Goal: Transaction & Acquisition: Download file/media

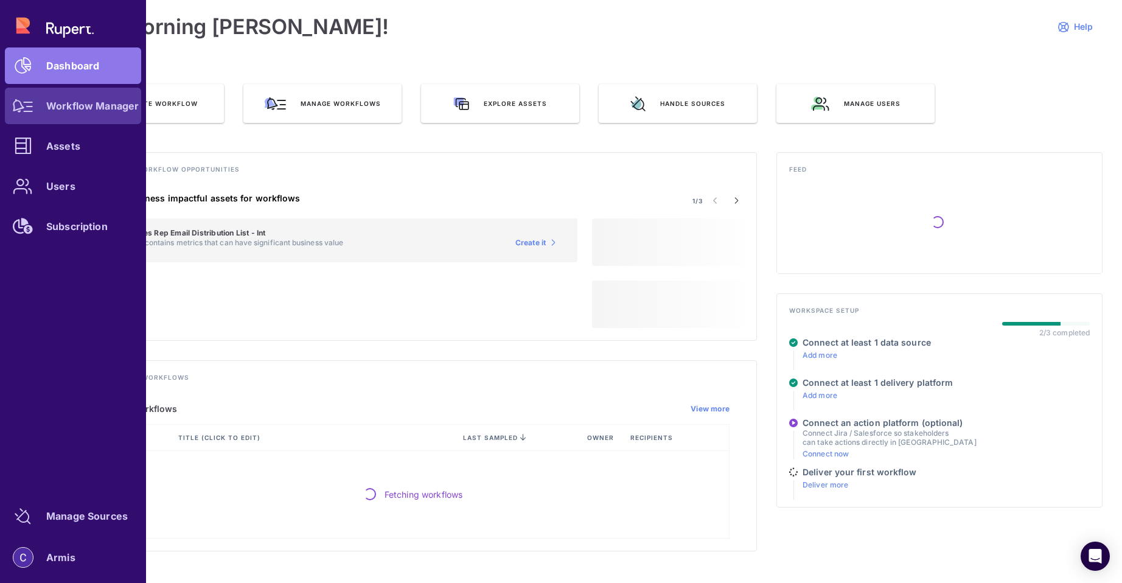
click at [41, 114] on div at bounding box center [23, 106] width 37 height 37
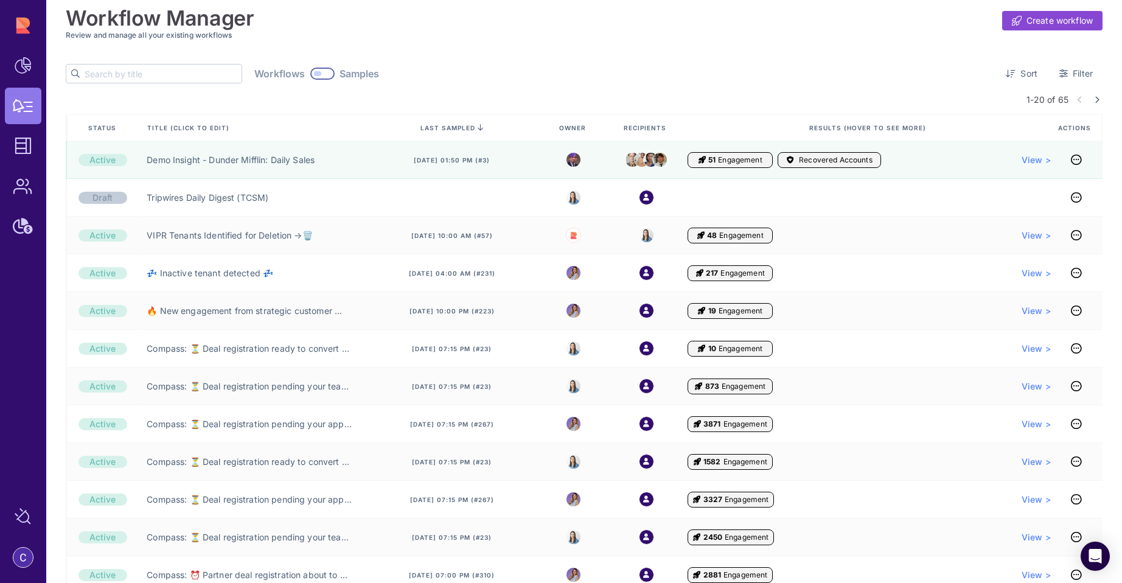
click at [119, 68] on input "text" at bounding box center [163, 74] width 157 height 18
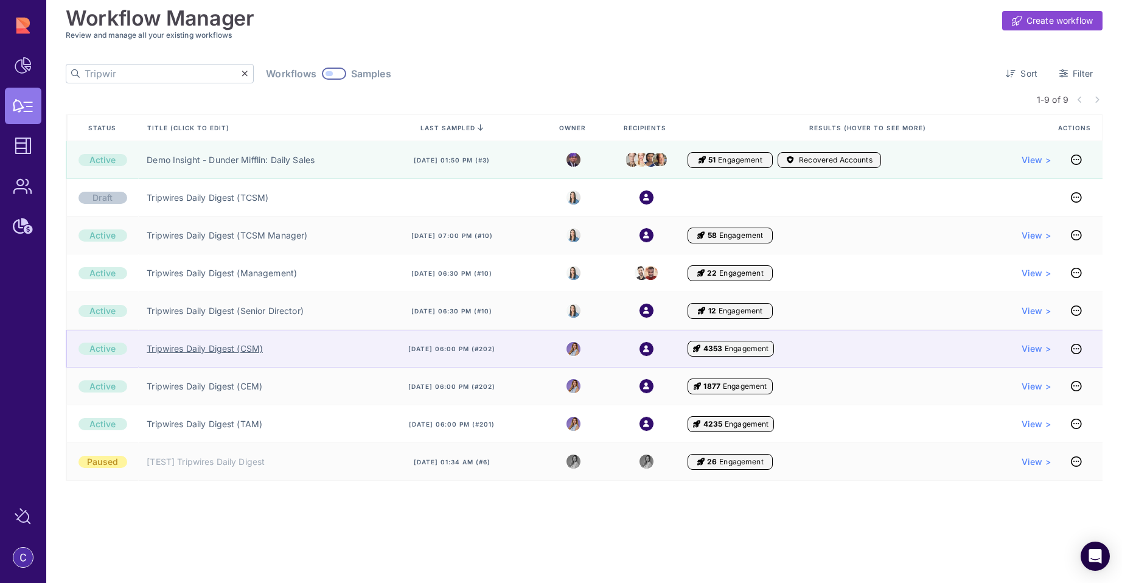
type input "Tripwir"
click at [208, 346] on link "Tripwires Daily Digest (CSM)" at bounding box center [205, 349] width 116 height 12
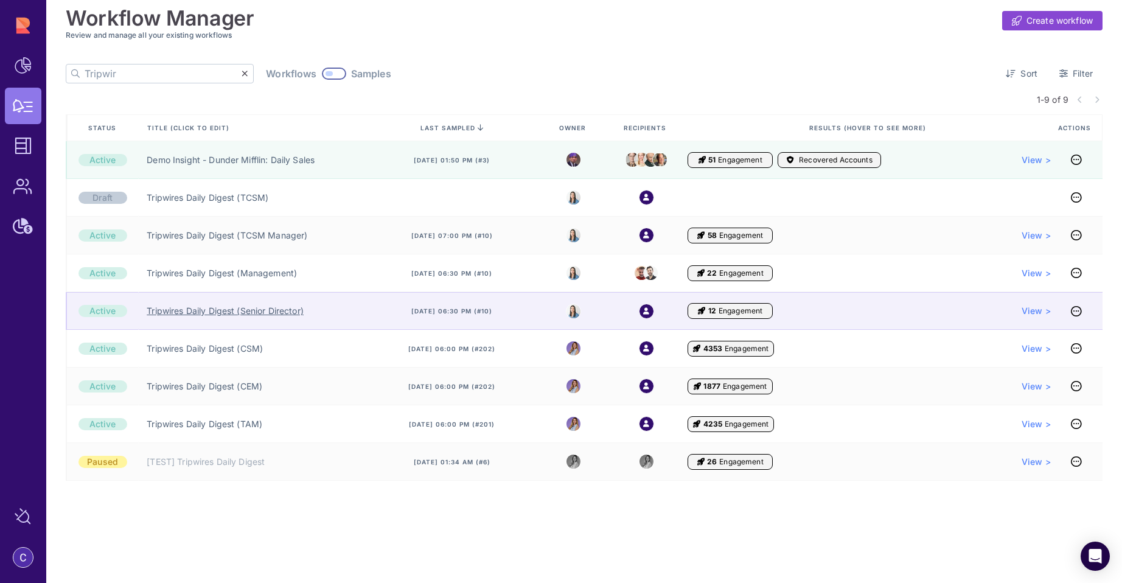
click at [190, 307] on link "Tripwires Daily Digest (Senior Director)" at bounding box center [225, 311] width 157 height 12
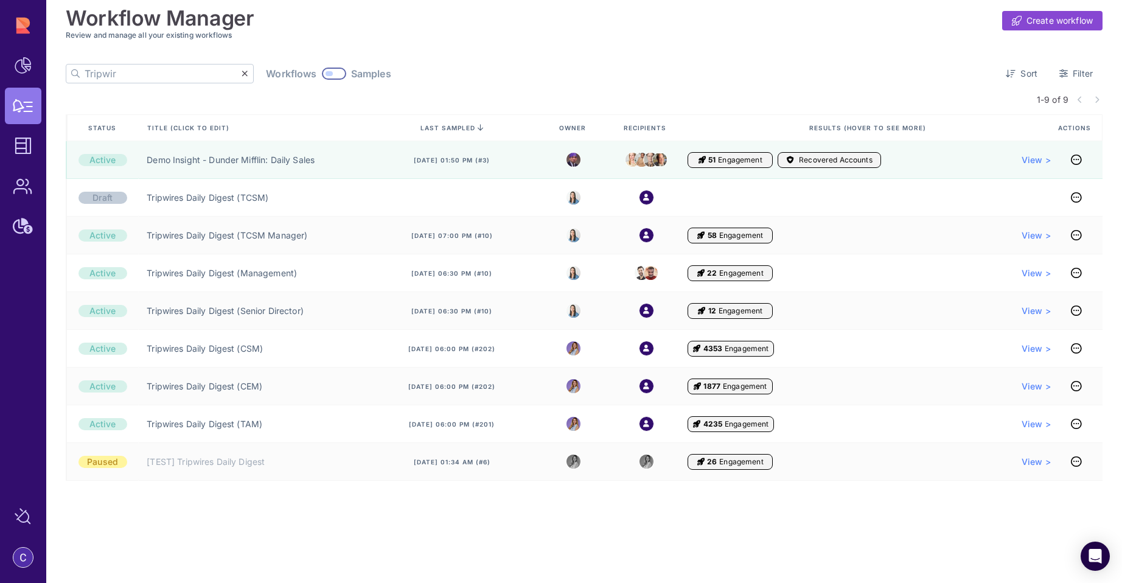
click at [149, 74] on input "Tripwir" at bounding box center [163, 74] width 157 height 18
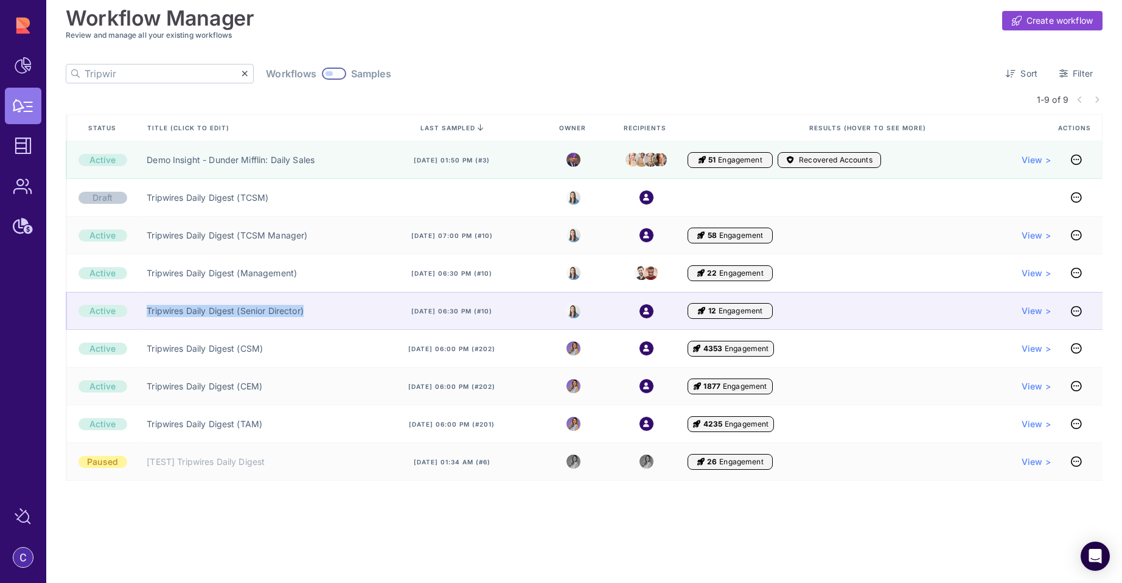
drag, startPoint x: 316, startPoint y: 315, endPoint x: 138, endPoint y: 314, distance: 177.7
click at [139, 315] on div "Tripwires Daily Digest (Senior Director)" at bounding box center [252, 311] width 228 height 38
copy link "Tripwires Daily Digest (Senior Director)"
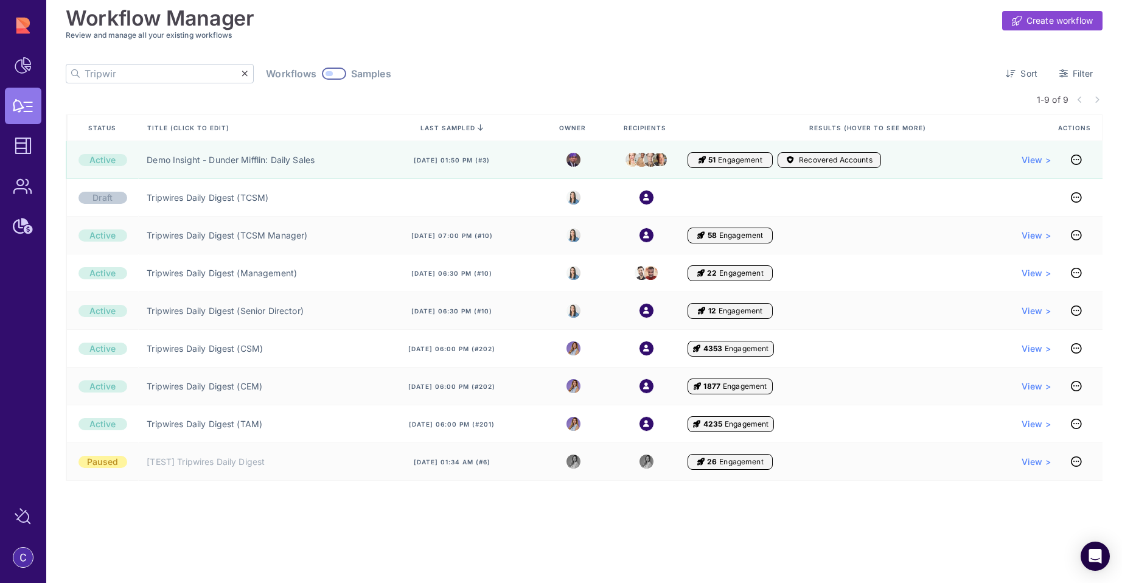
click at [114, 72] on input "Tripwir" at bounding box center [163, 74] width 157 height 18
paste input "es Daily Digest (Senior Director)"
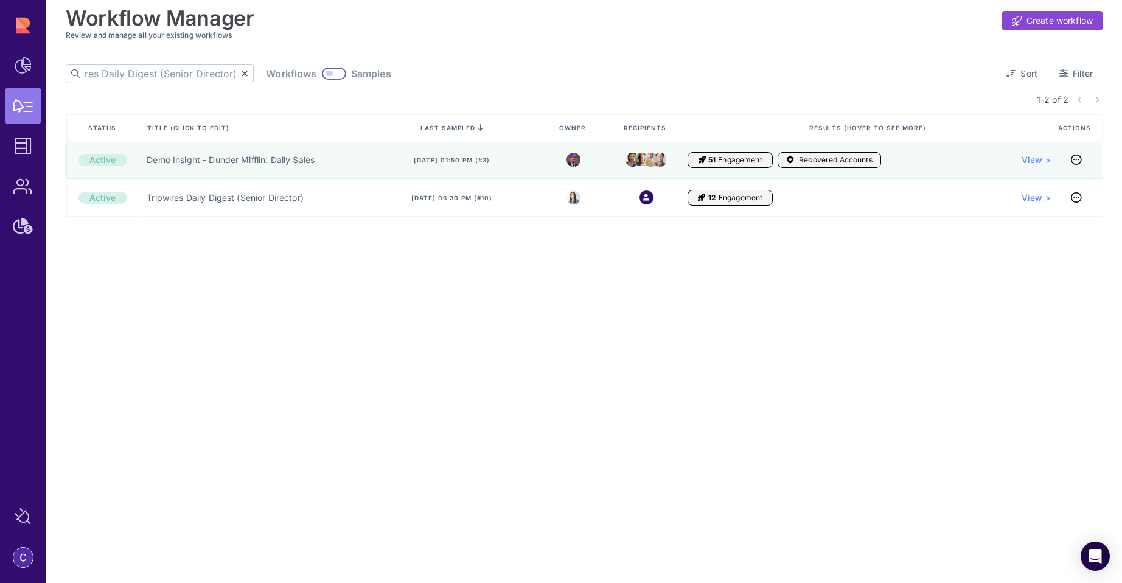
type input "Tripwires Daily Digest (Senior Director)"
click at [322, 75] on div at bounding box center [334, 74] width 24 height 12
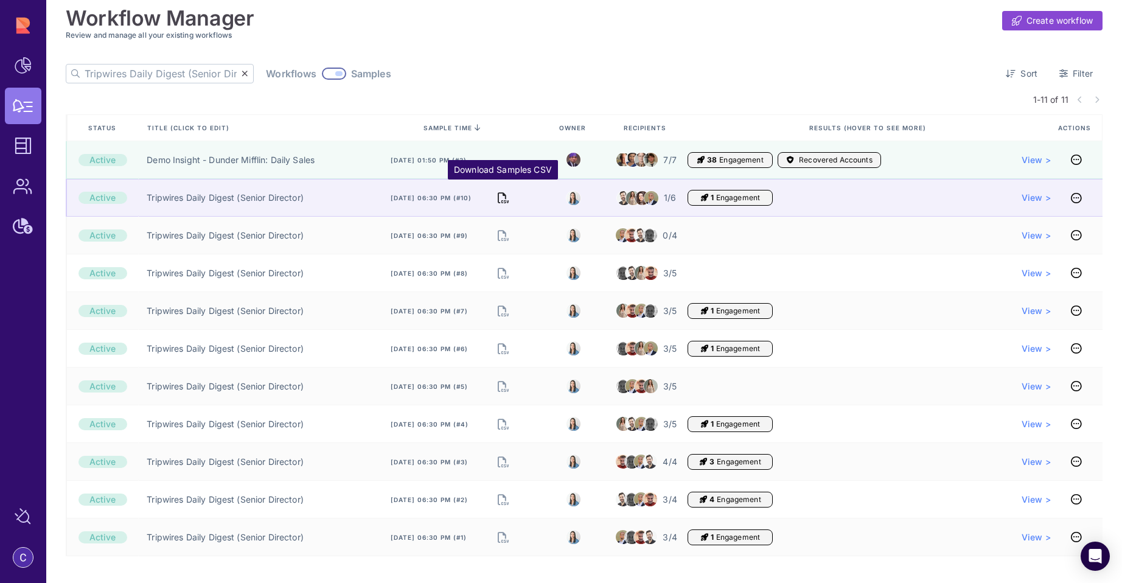
click at [506, 200] on icon "Download Samples CSV" at bounding box center [503, 197] width 11 height 17
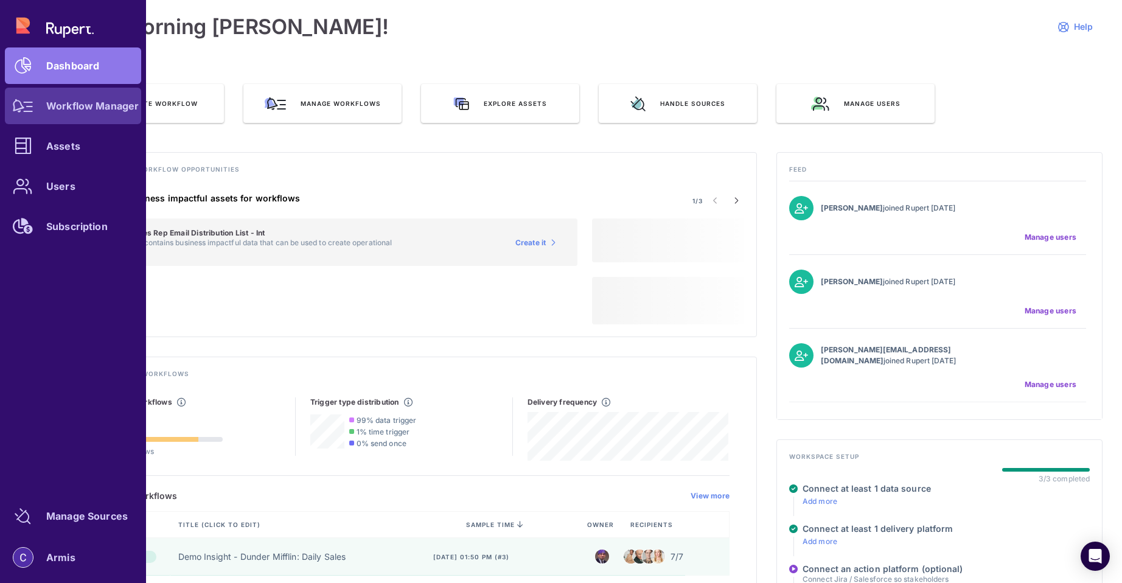
click at [23, 111] on icon at bounding box center [23, 105] width 21 height 13
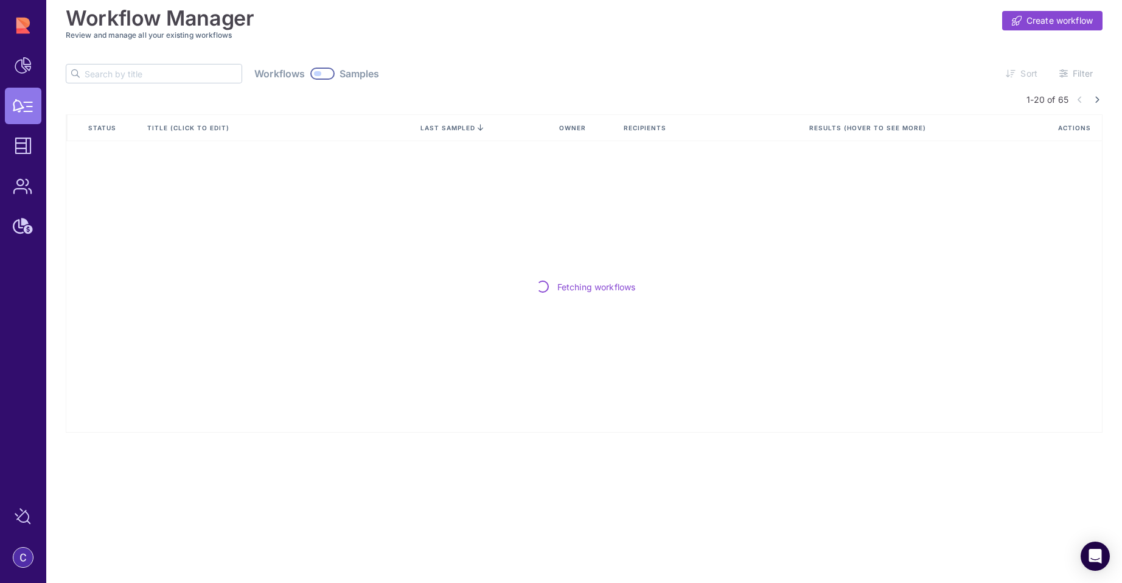
click at [151, 71] on input "text" at bounding box center [163, 74] width 157 height 18
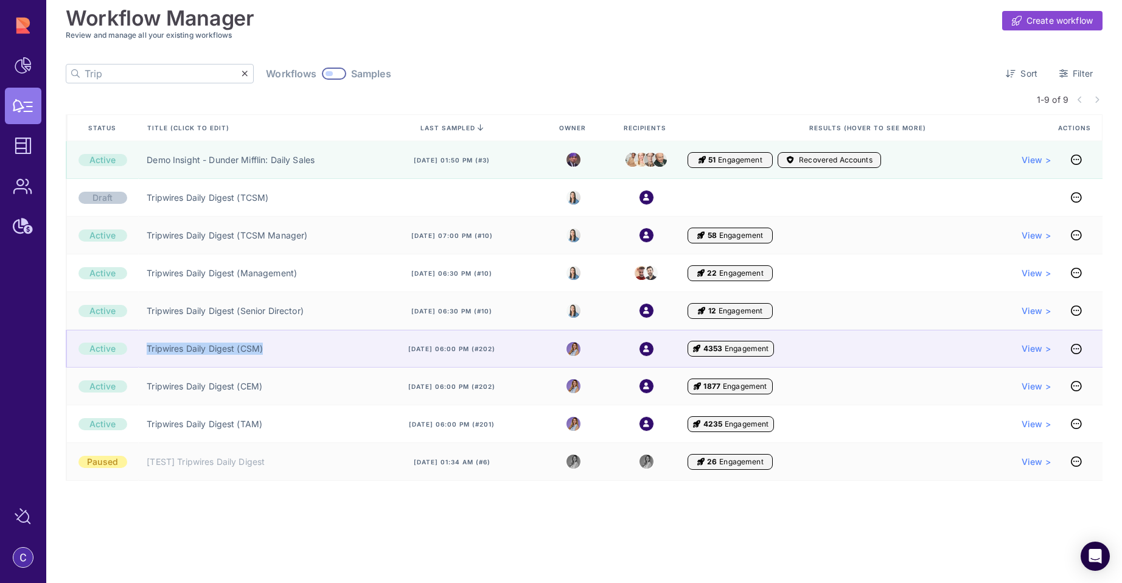
drag, startPoint x: 274, startPoint y: 354, endPoint x: 145, endPoint y: 351, distance: 129.7
click at [145, 351] on div "Tripwires Daily Digest (CSM)" at bounding box center [252, 349] width 228 height 38
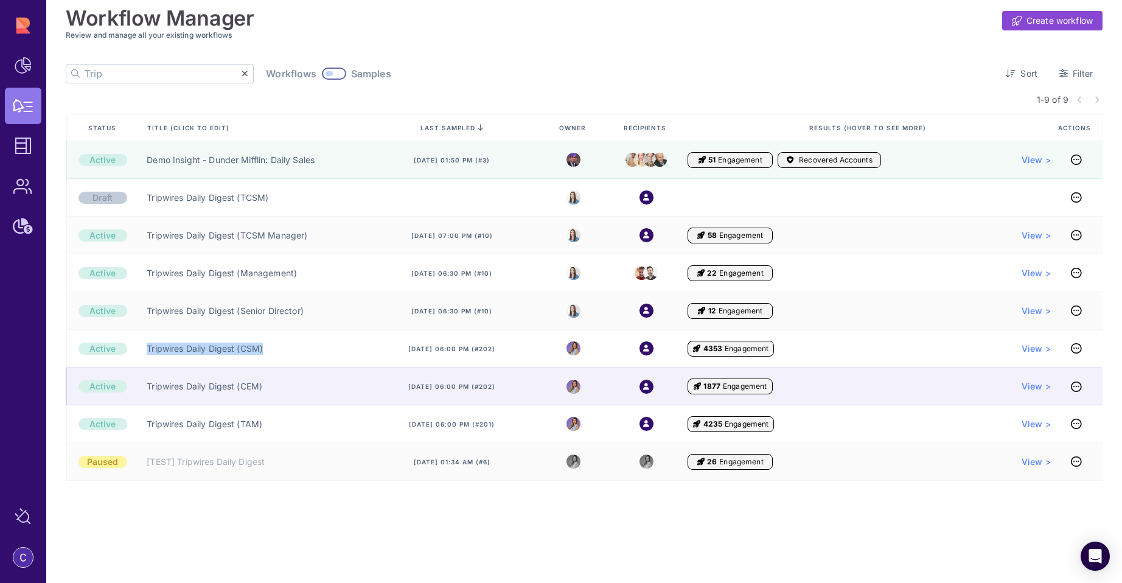
copy link "Tripwires Daily Digest (CSM)"
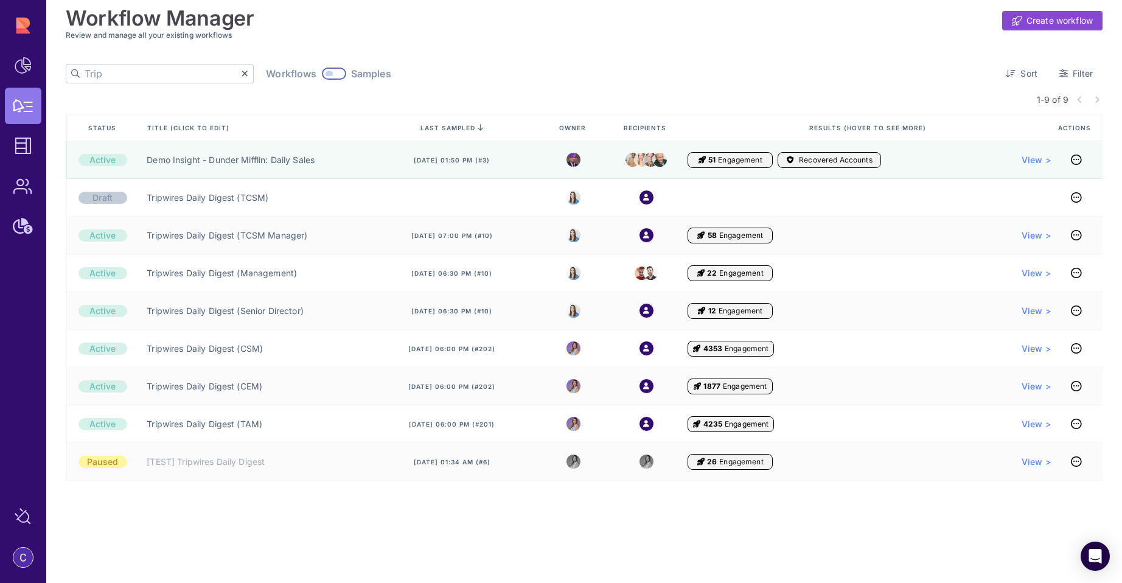
click at [136, 77] on input "Trip" at bounding box center [163, 74] width 157 height 18
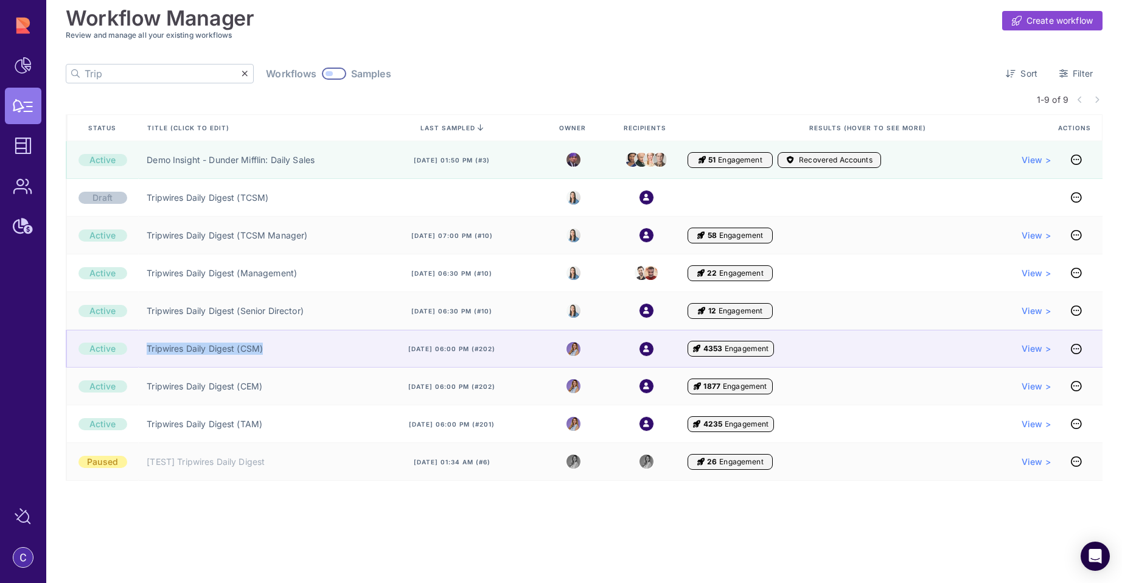
drag, startPoint x: 268, startPoint y: 351, endPoint x: 144, endPoint y: 347, distance: 124.2
click at [144, 347] on div "Tripwires Daily Digest (CSM)" at bounding box center [252, 349] width 228 height 38
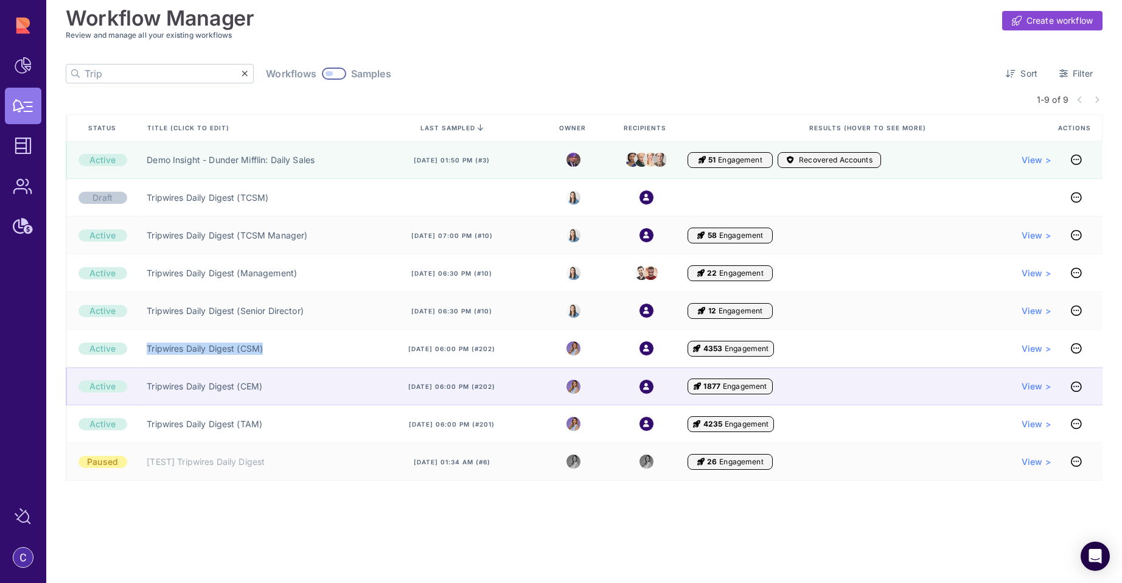
copy link "Tripwires Daily Digest (CSM)"
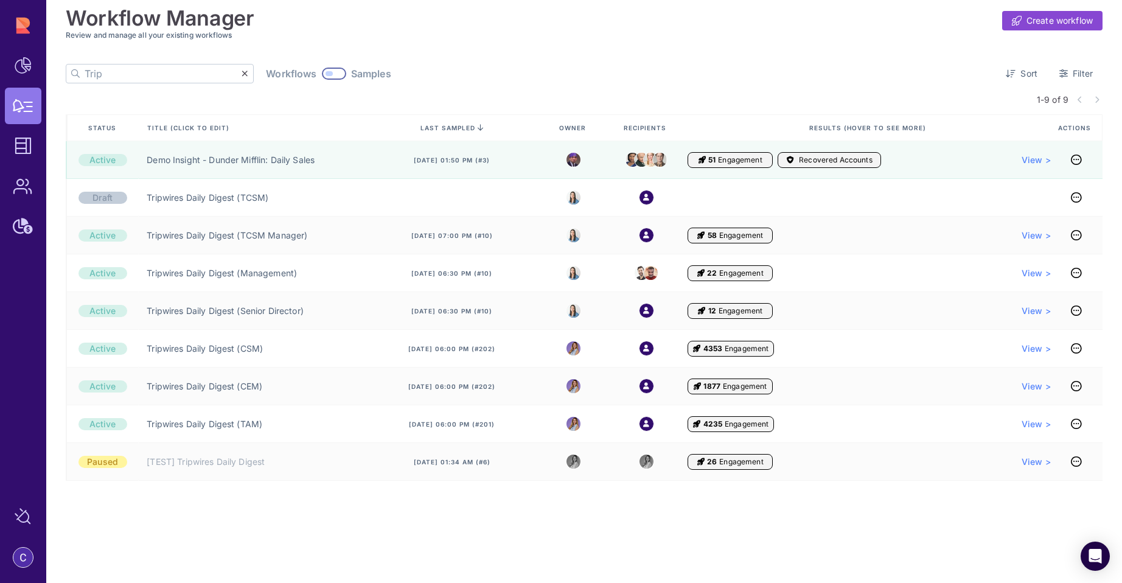
click at [128, 78] on input "Trip" at bounding box center [163, 74] width 157 height 18
paste input "wires Daily Digest (CSM)"
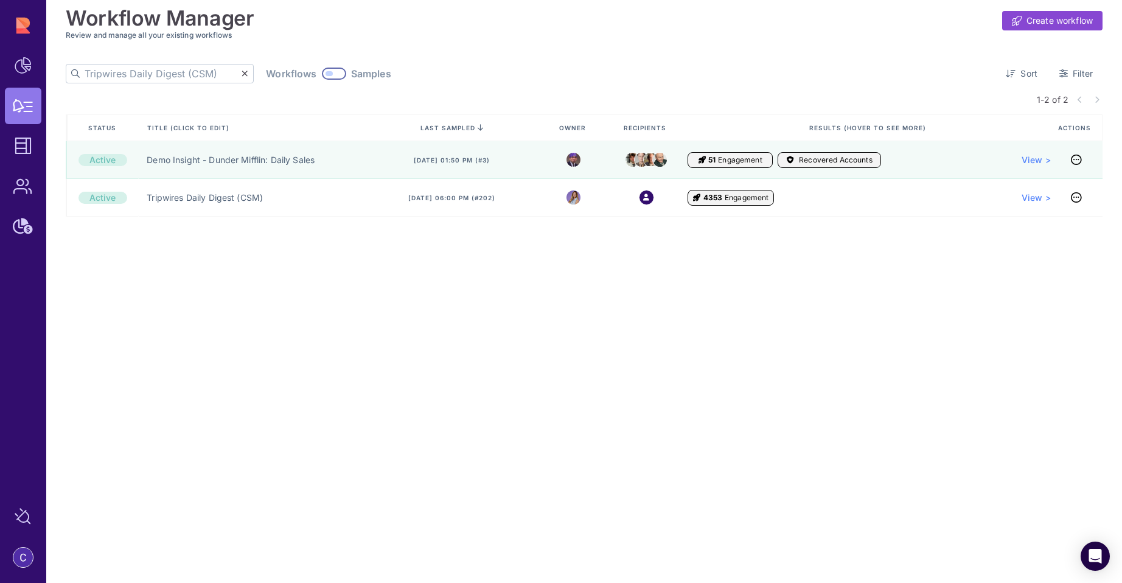
type input "Tripwires Daily Digest (CSM)"
click at [322, 74] on div at bounding box center [334, 74] width 24 height 12
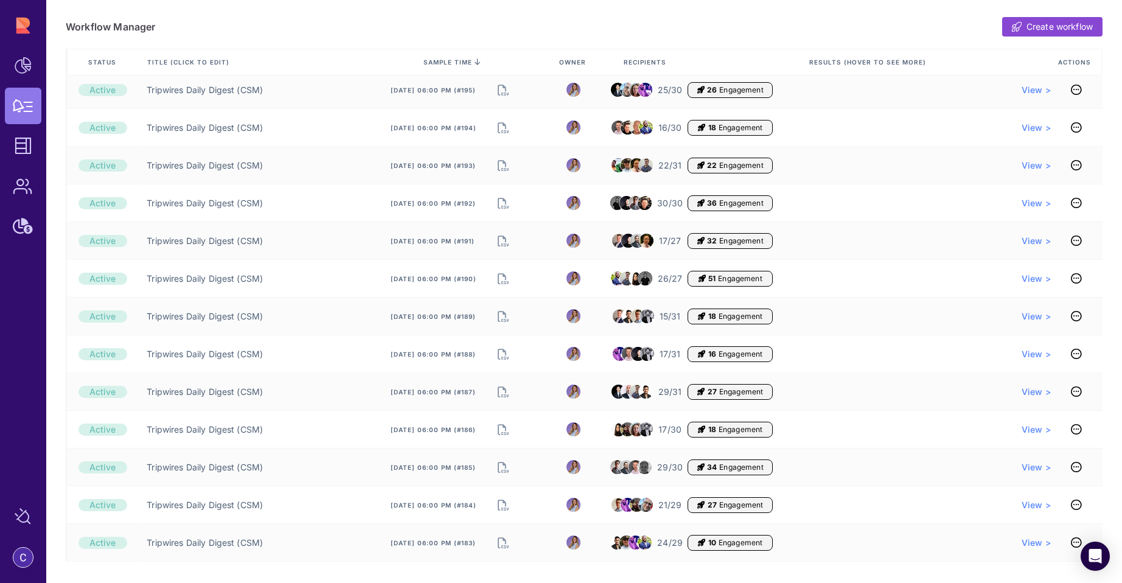
scroll to position [393, 0]
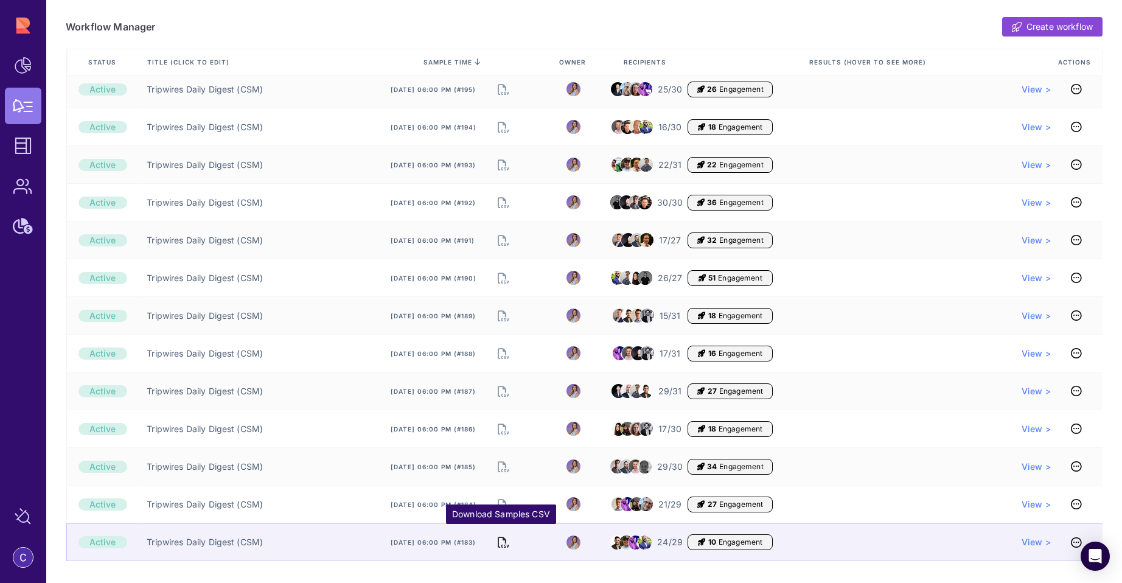
click at [501, 542] on icon "Download Samples CSV" at bounding box center [503, 542] width 11 height 17
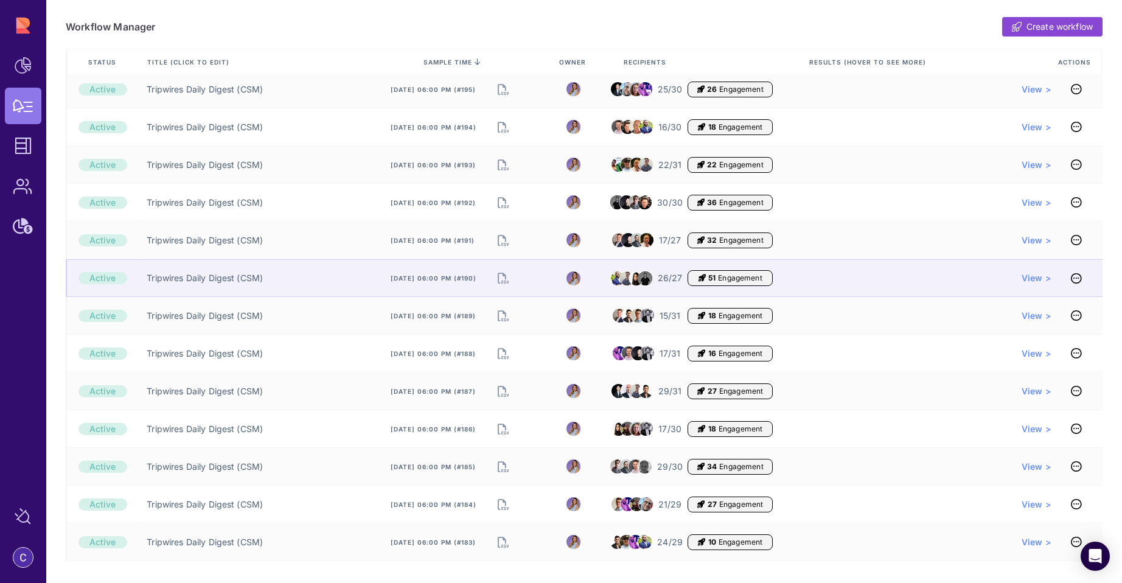
scroll to position [0, 0]
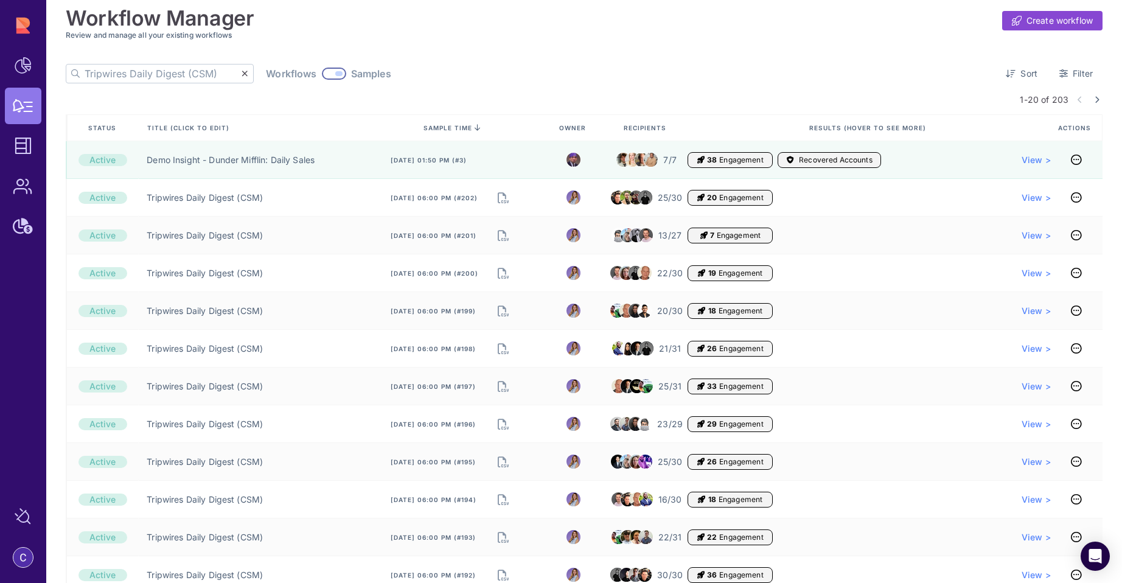
click at [445, 122] on div "sample time" at bounding box center [455, 128] width 176 height 26
click at [445, 125] on span "sample time" at bounding box center [448, 127] width 49 height 7
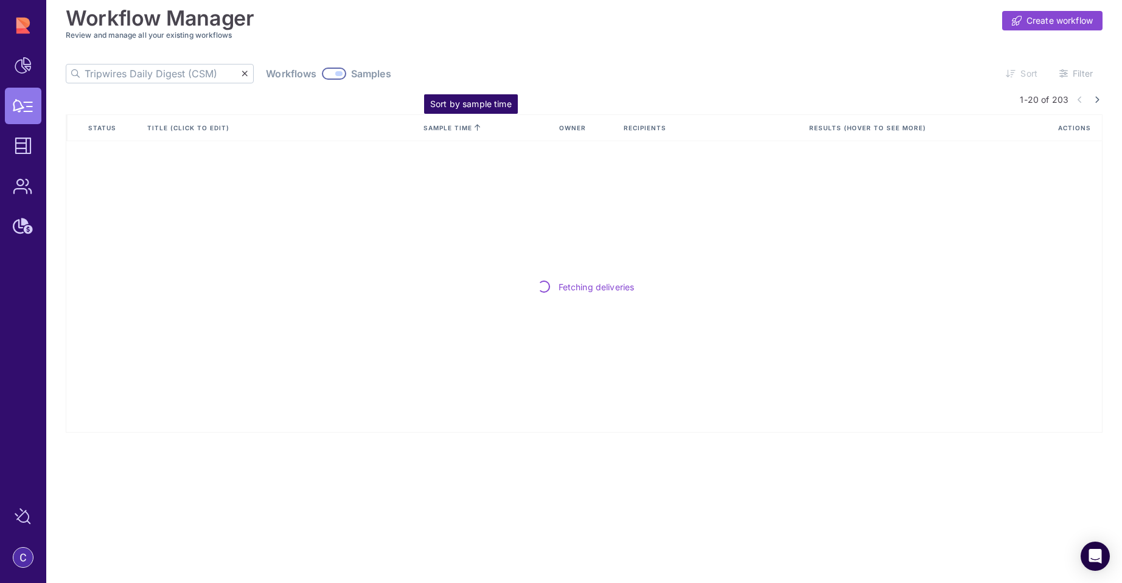
click at [445, 126] on span "sample time" at bounding box center [448, 127] width 49 height 7
click at [466, 127] on span "sample time" at bounding box center [448, 127] width 49 height 7
click at [175, 78] on input "Tripwires Daily Digest (CSM)" at bounding box center [163, 74] width 157 height 18
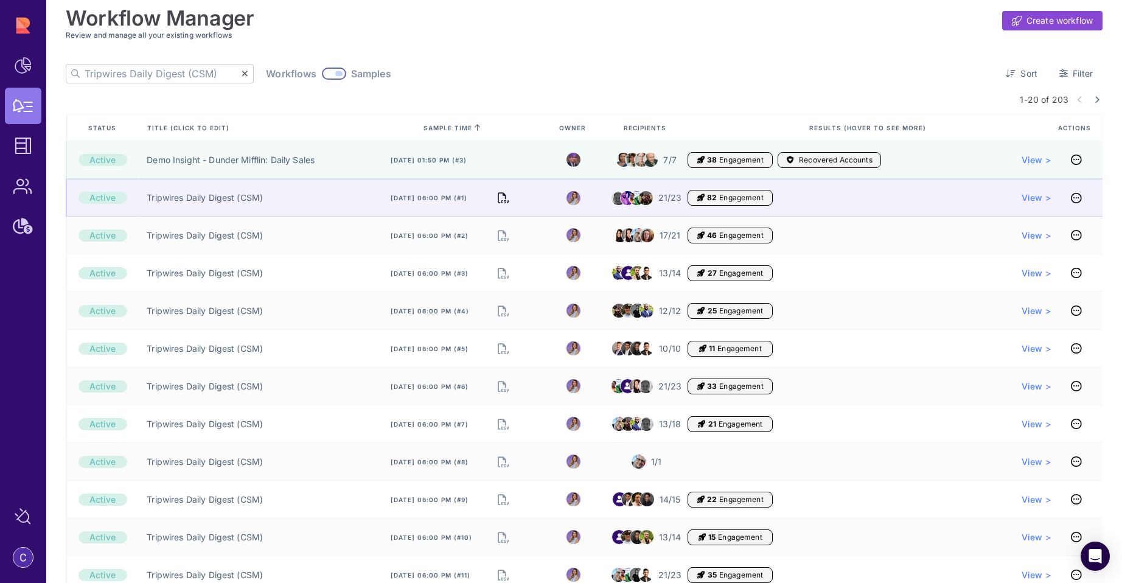
click at [496, 199] on div "Nov 6, 2024, 06:00 pm (#1)" at bounding box center [452, 197] width 152 height 17
click at [500, 198] on icon "Download Samples CSV" at bounding box center [503, 197] width 11 height 17
